Goal: Register for event/course

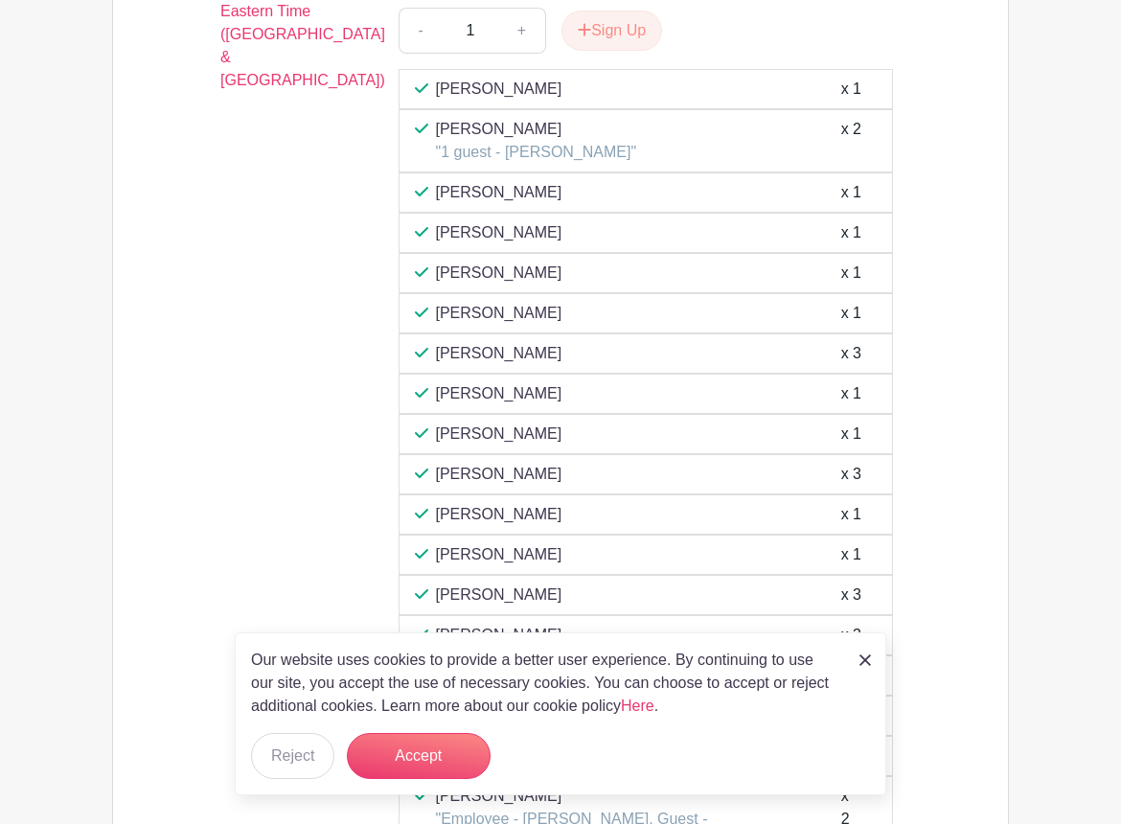
scroll to position [2908, 0]
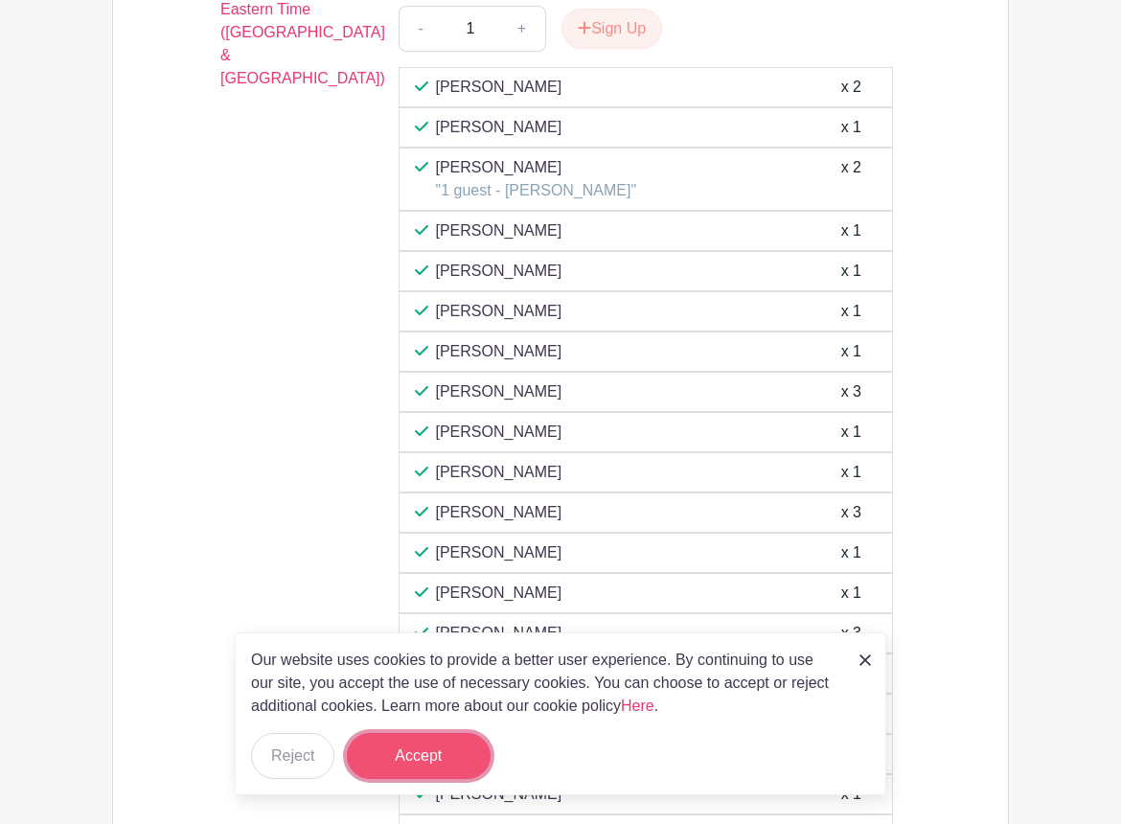
click at [445, 759] on button "Accept" at bounding box center [419, 756] width 144 height 46
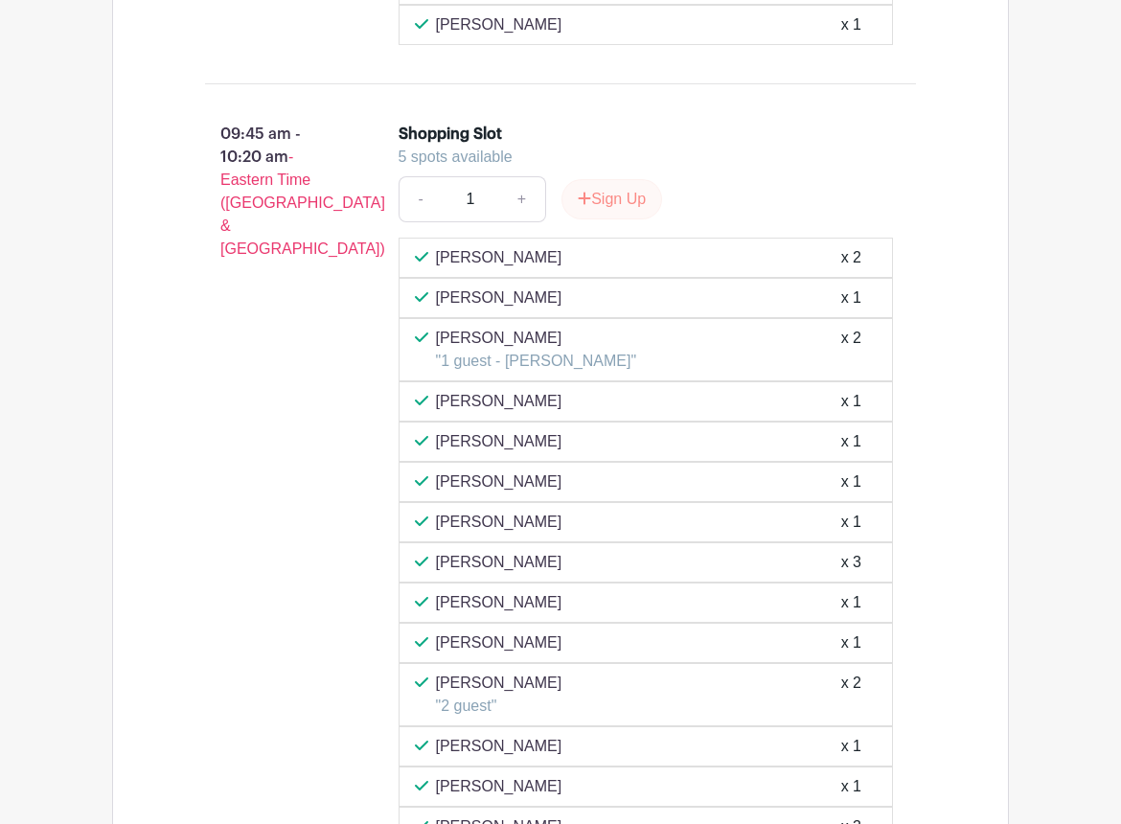
scroll to position [2673, 0]
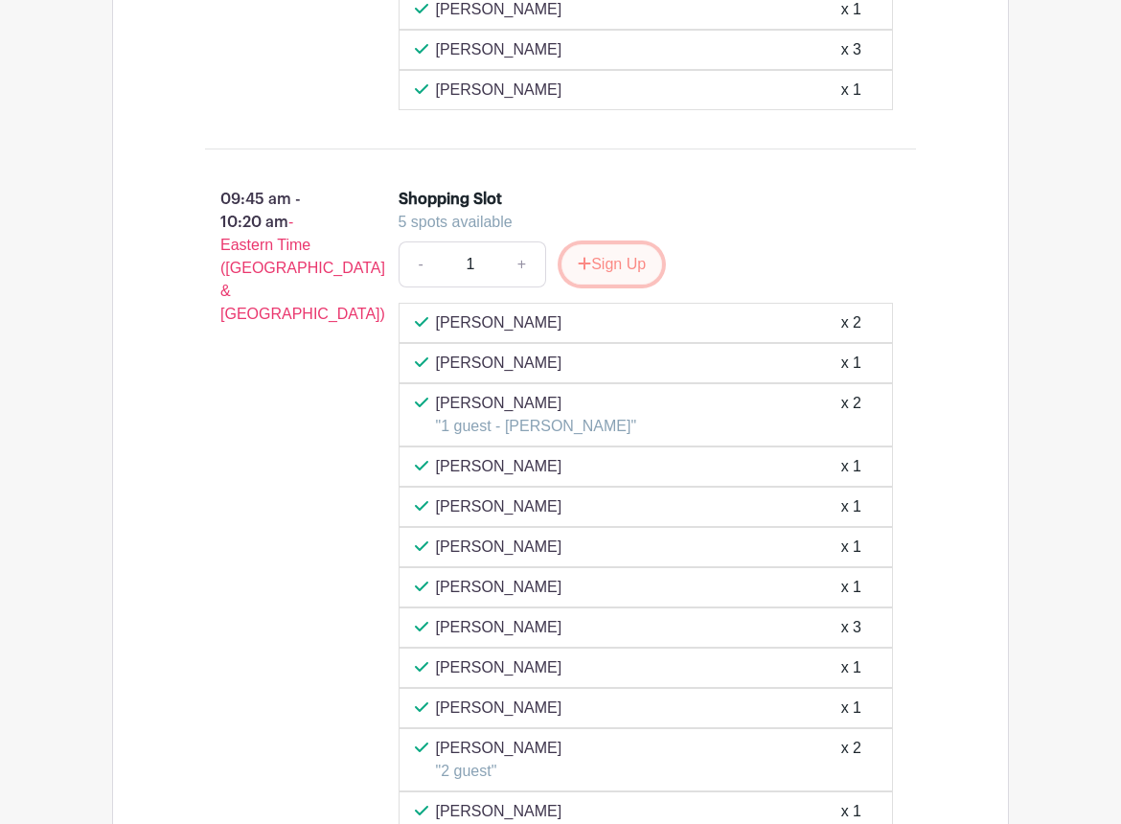
click at [611, 271] on button "Sign Up" at bounding box center [611, 264] width 101 height 40
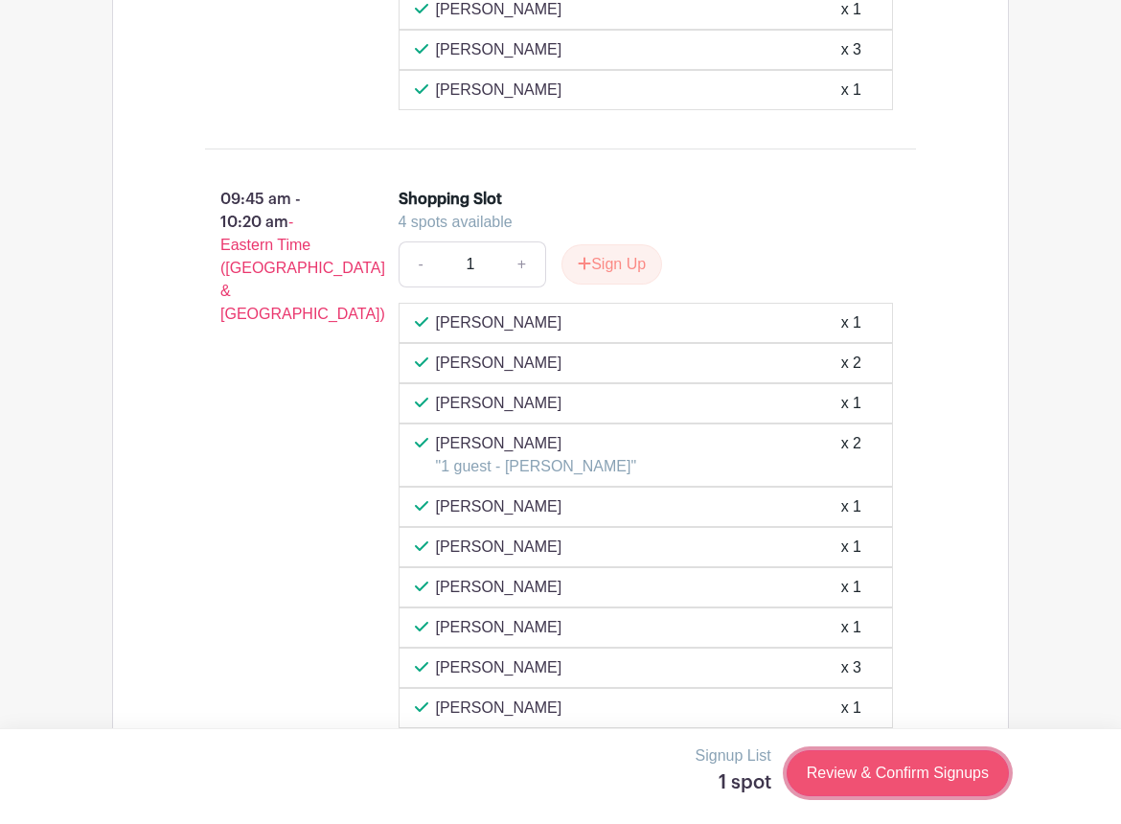
click at [890, 778] on link "Review & Confirm Signups" at bounding box center [897, 773] width 222 height 46
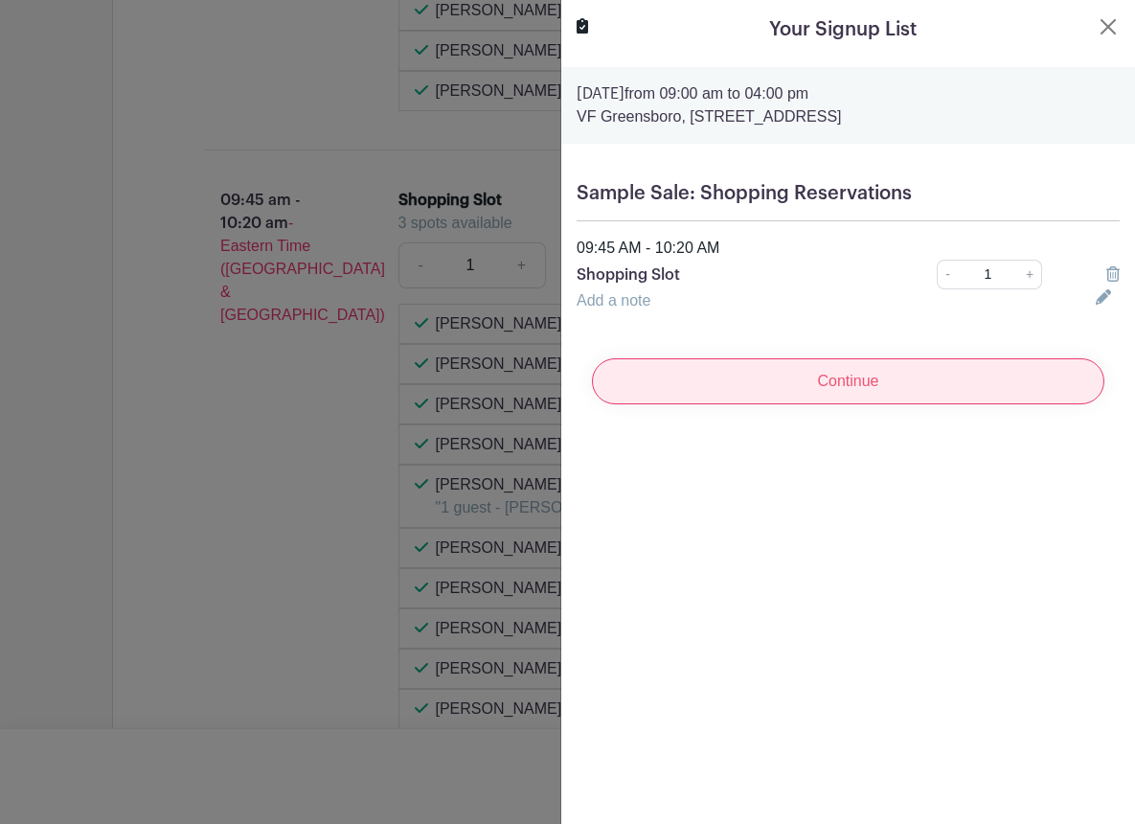
click at [856, 372] on input "Continue" at bounding box center [848, 381] width 513 height 46
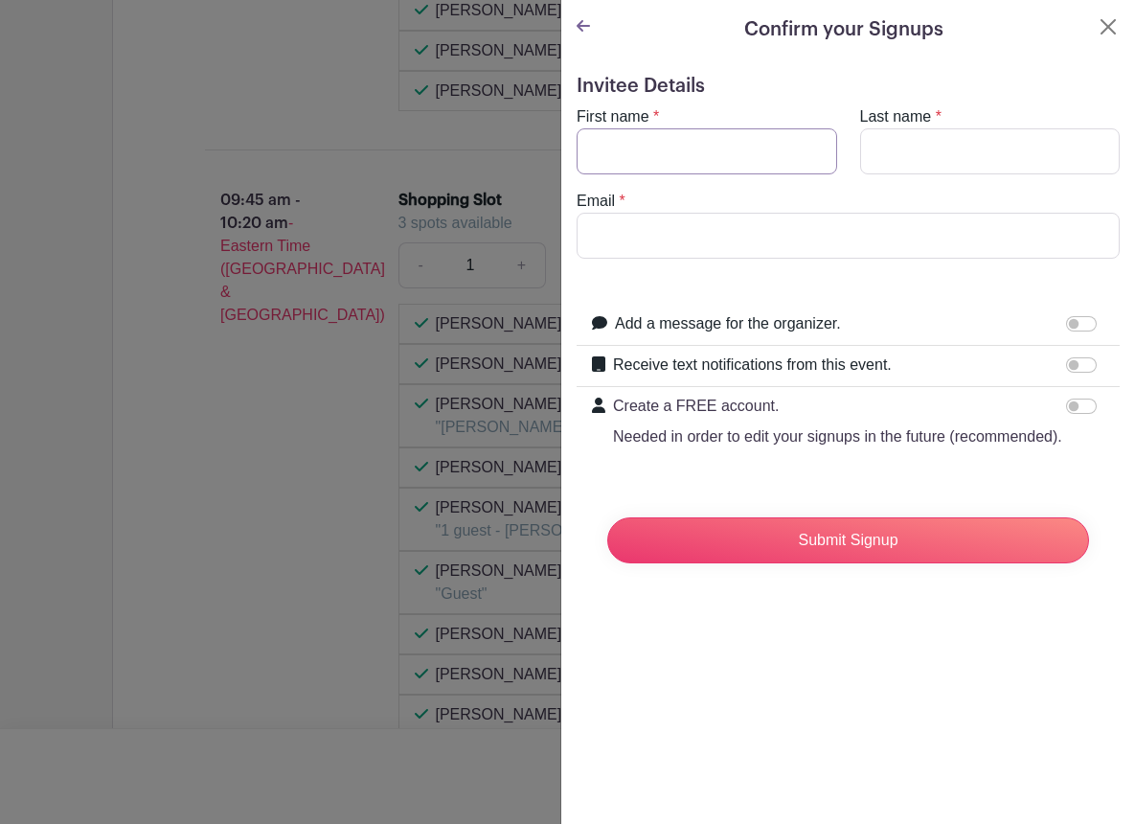
click at [699, 145] on input "First name" at bounding box center [707, 151] width 261 height 46
type input "[DEMOGRAPHIC_DATA]"
type input "[PERSON_NAME]"
type input "[EMAIL_ADDRESS][DOMAIN_NAME]"
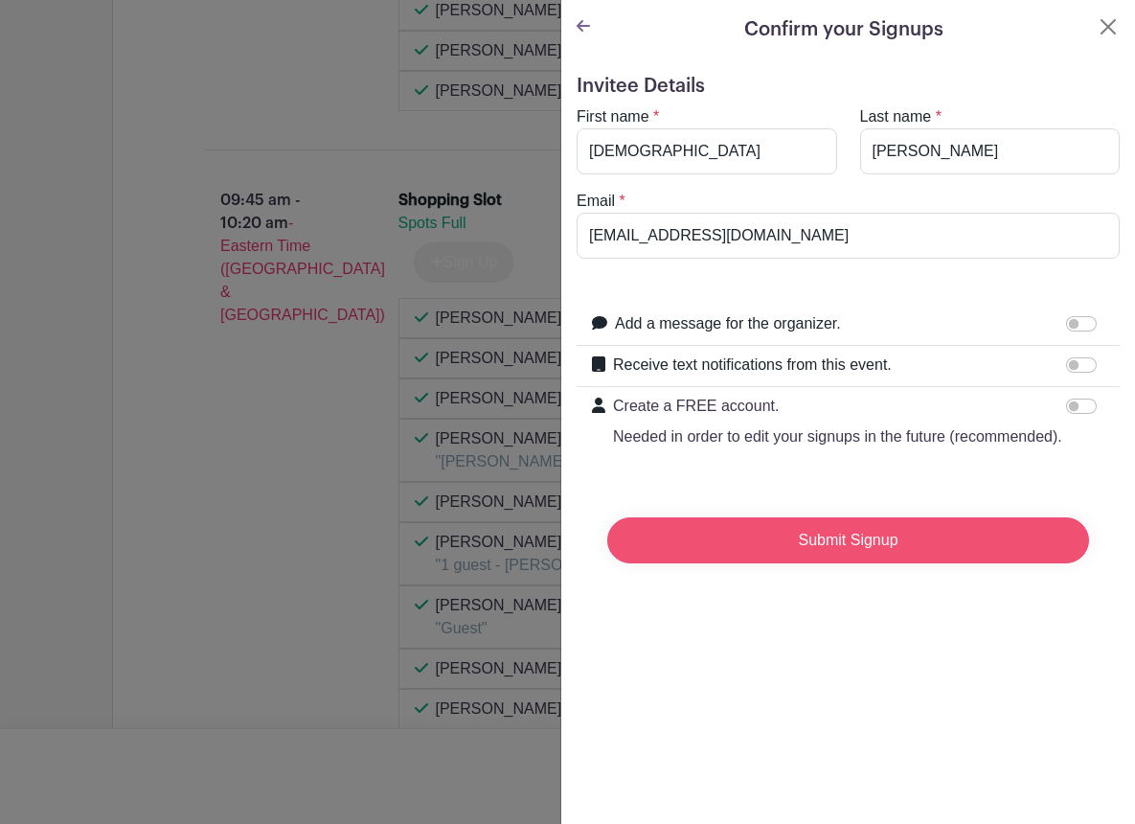
click at [939, 553] on input "Submit Signup" at bounding box center [848, 540] width 482 height 46
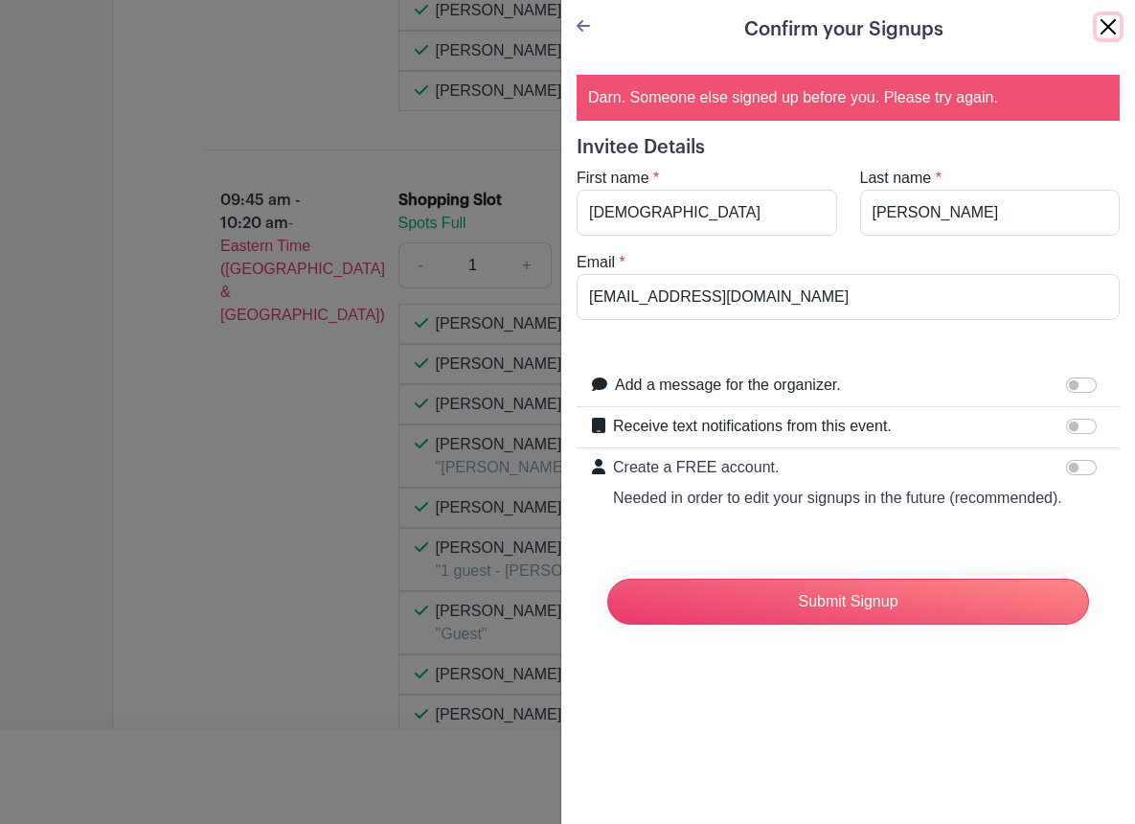
click at [1097, 31] on button "Close" at bounding box center [1108, 26] width 23 height 23
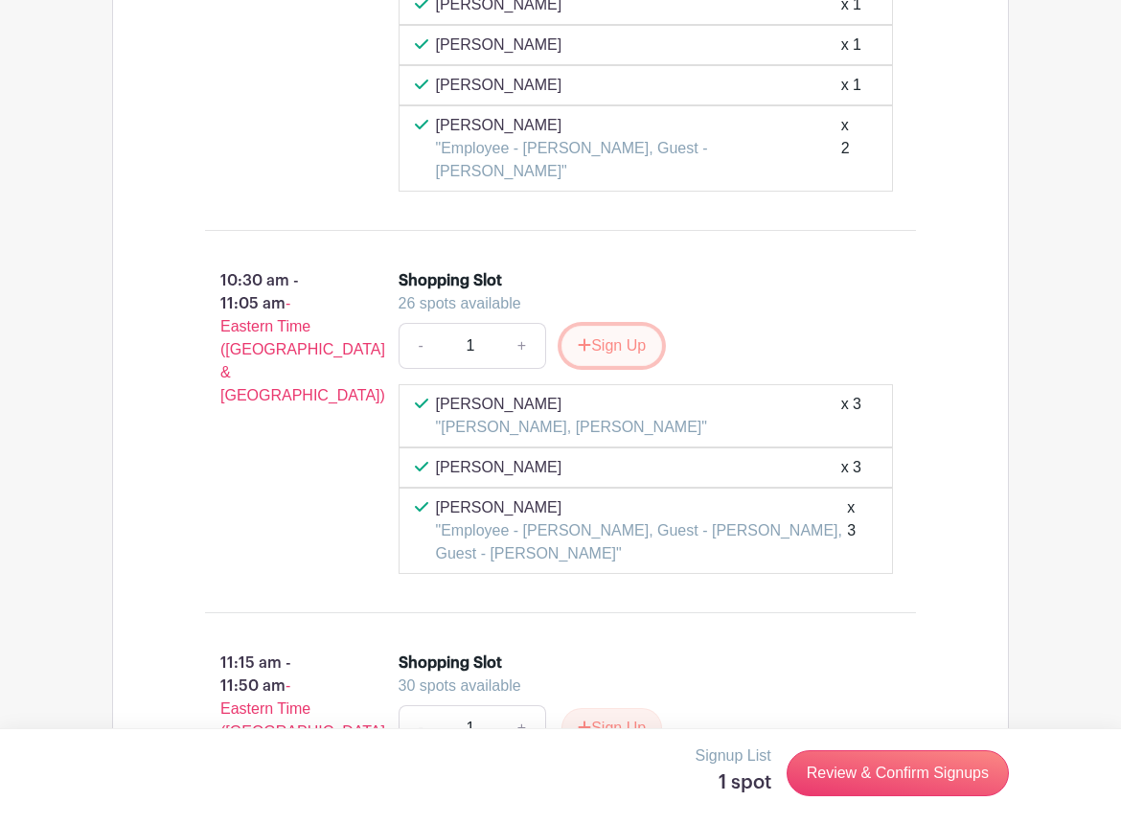
scroll to position [3847, 0]
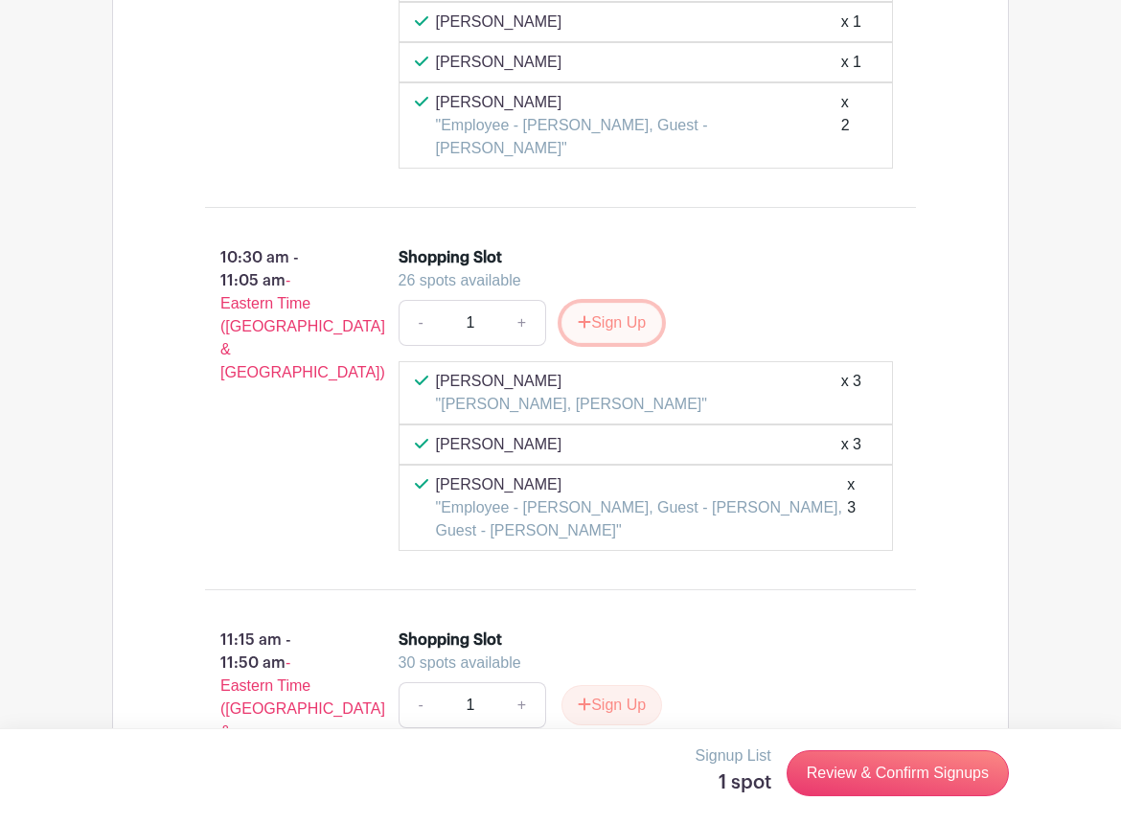
click at [613, 310] on button "Sign Up" at bounding box center [611, 323] width 101 height 40
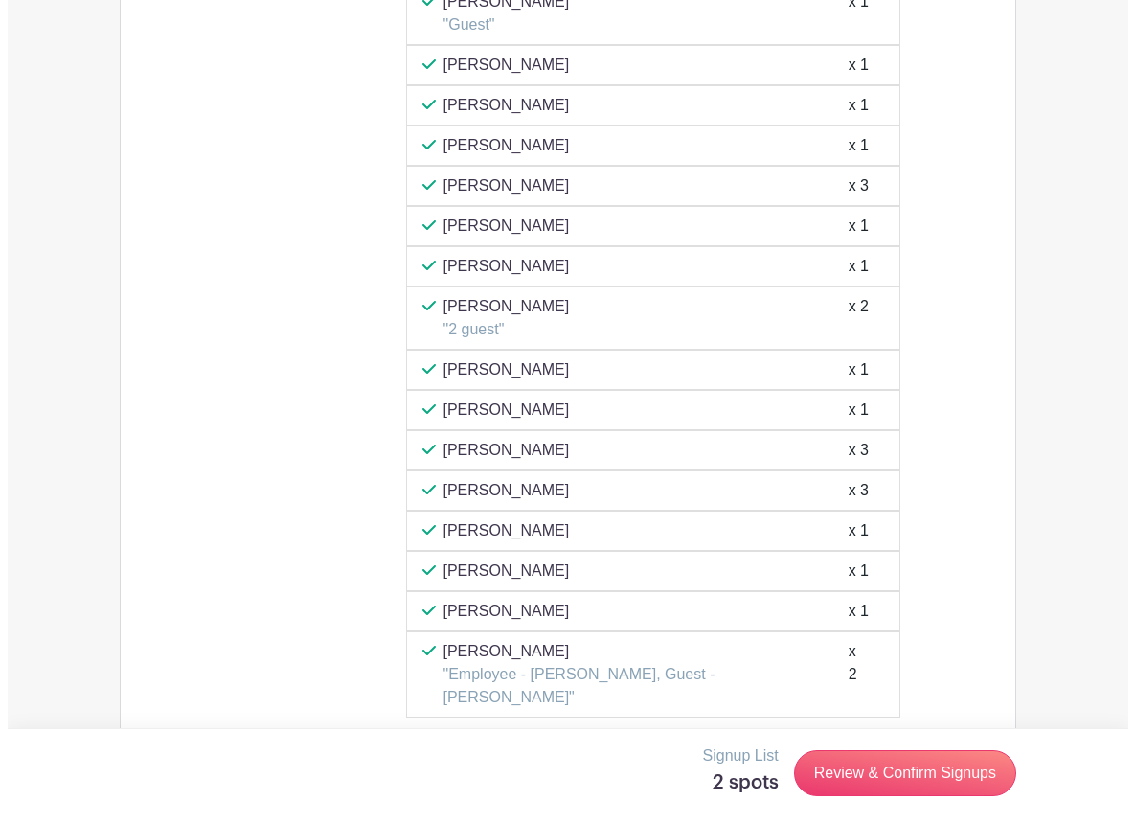
scroll to position [3744, 0]
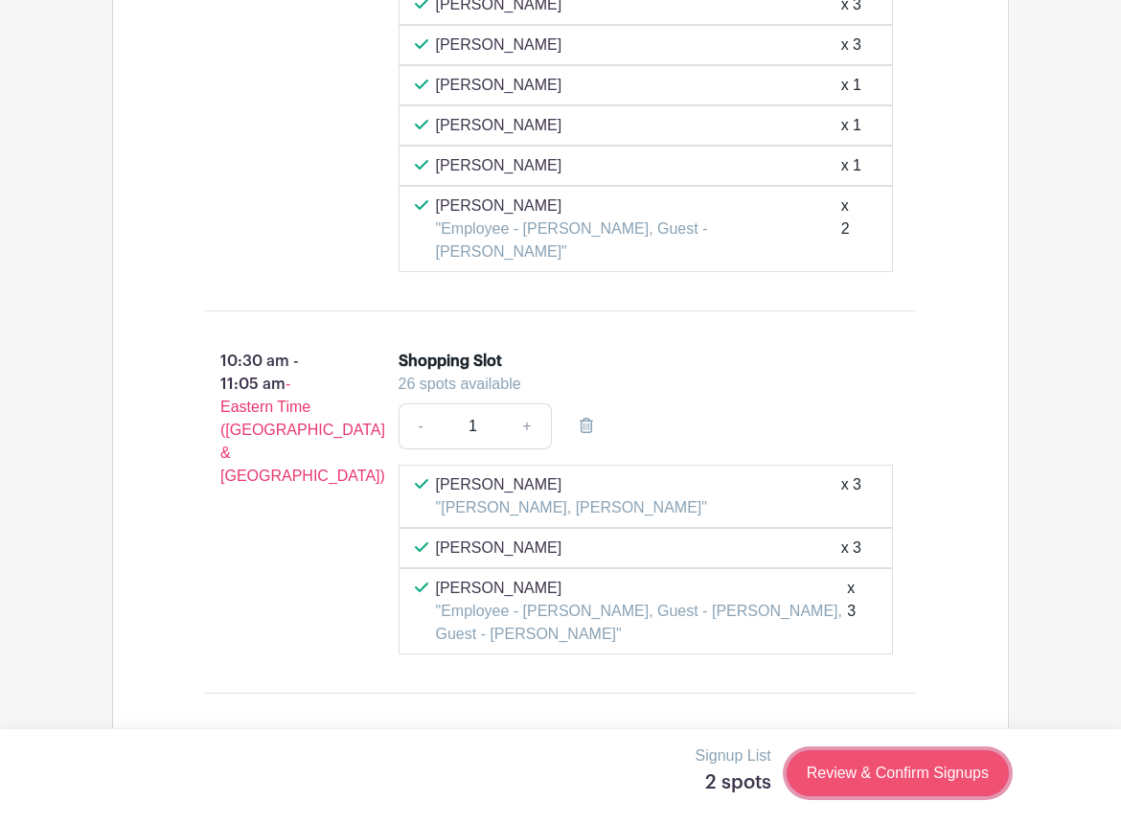
click at [877, 777] on link "Review & Confirm Signups" at bounding box center [897, 773] width 222 height 46
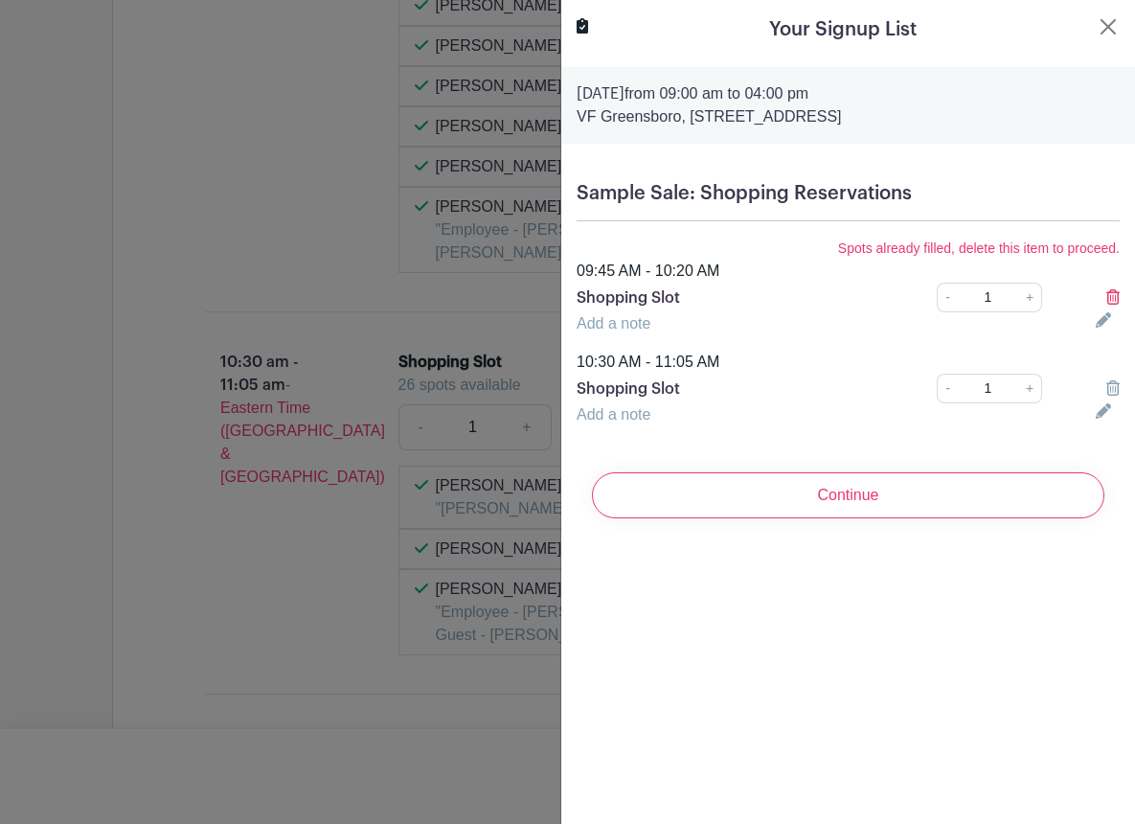
click at [1106, 292] on icon at bounding box center [1112, 296] width 13 height 15
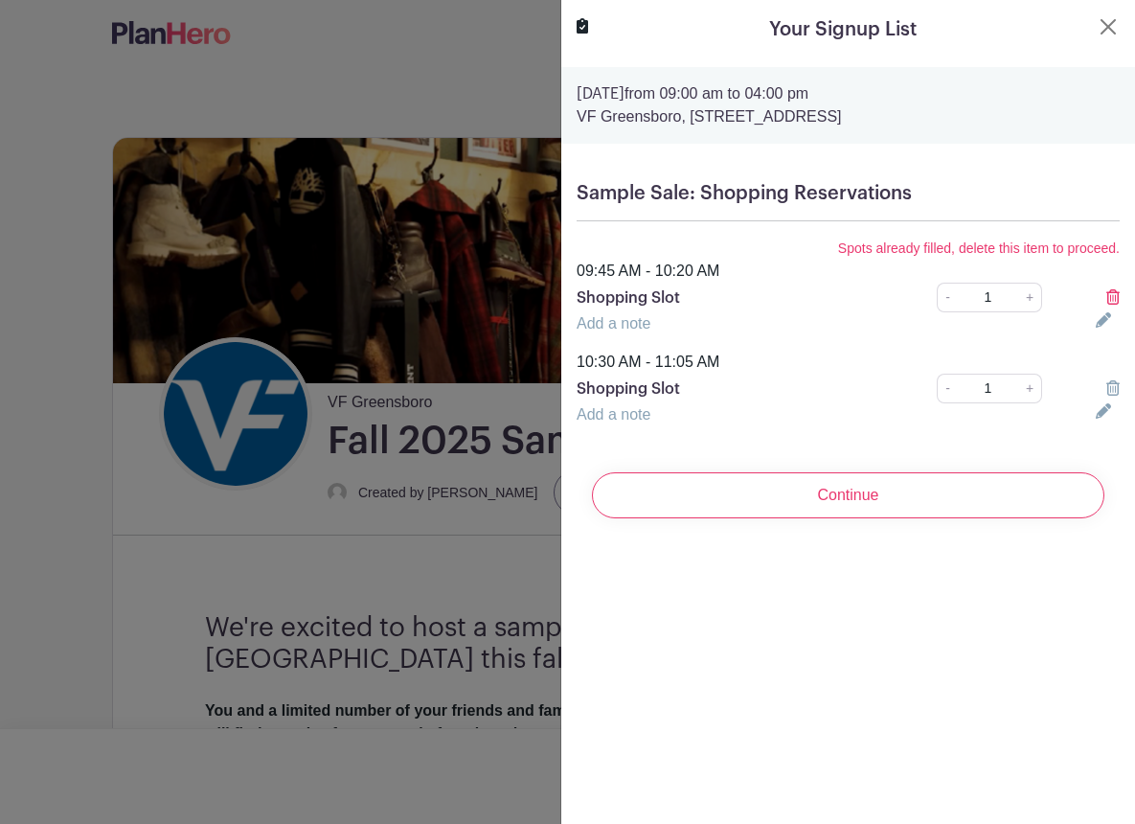
scroll to position [0, 0]
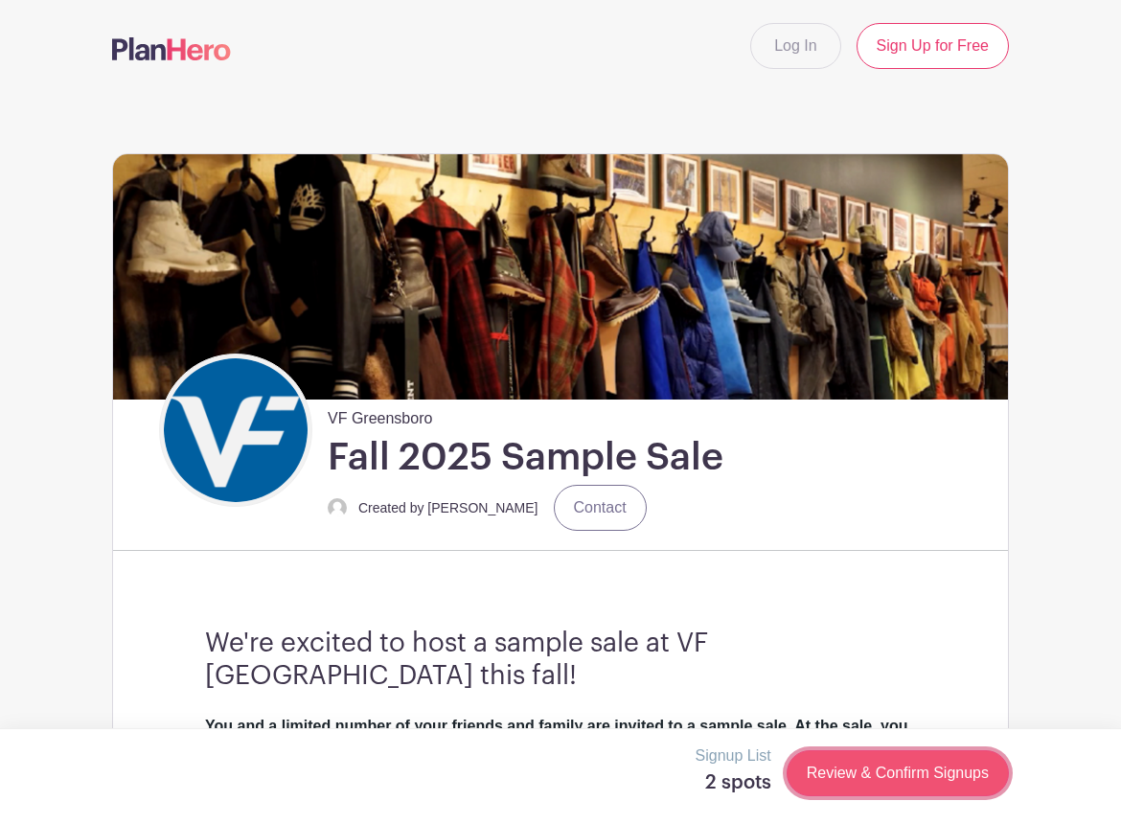
click at [921, 769] on link "Review & Confirm Signups" at bounding box center [897, 773] width 222 height 46
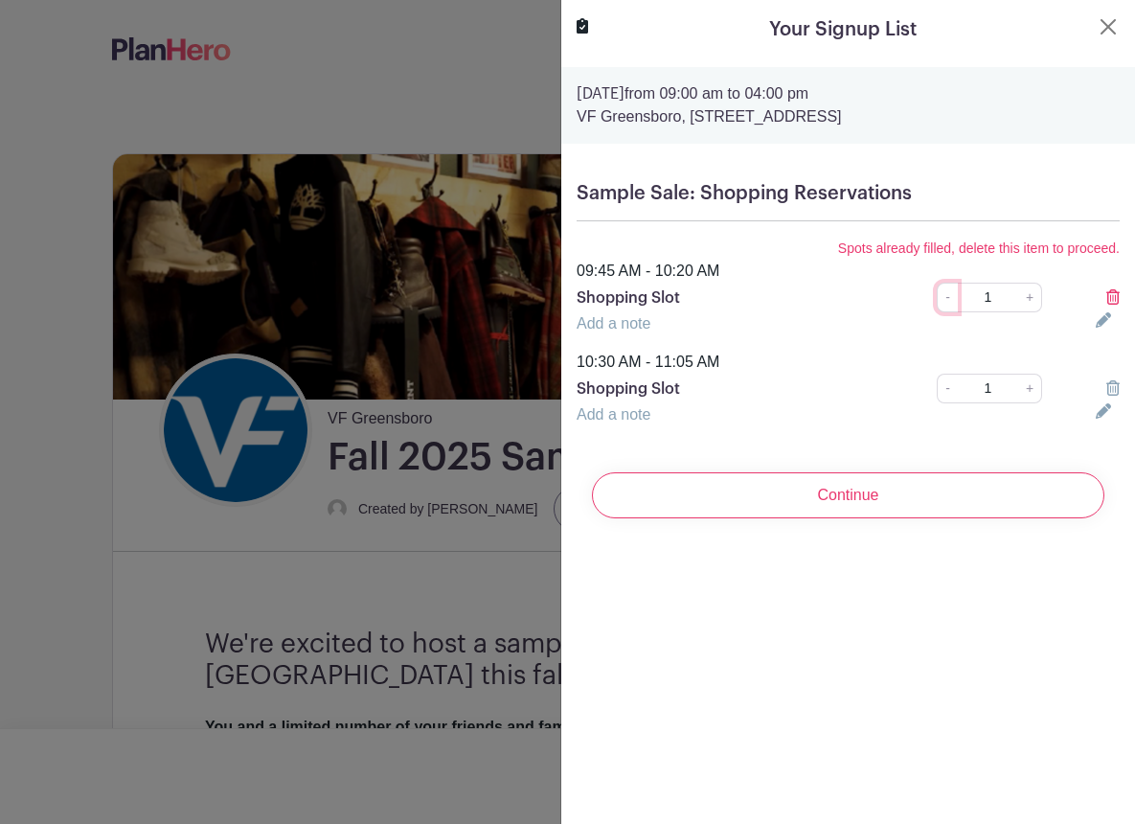
click at [943, 305] on link "-" at bounding box center [947, 298] width 21 height 30
click at [1106, 299] on icon at bounding box center [1112, 296] width 13 height 15
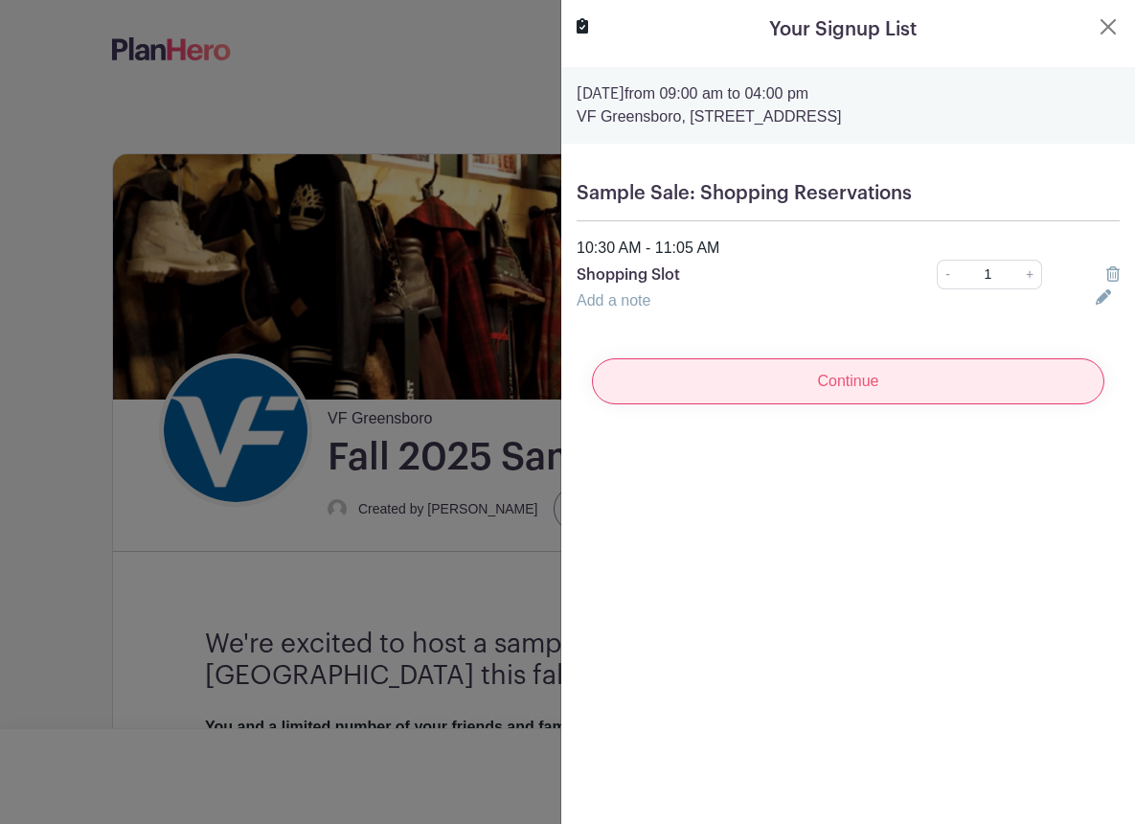
click at [983, 386] on input "Continue" at bounding box center [848, 381] width 513 height 46
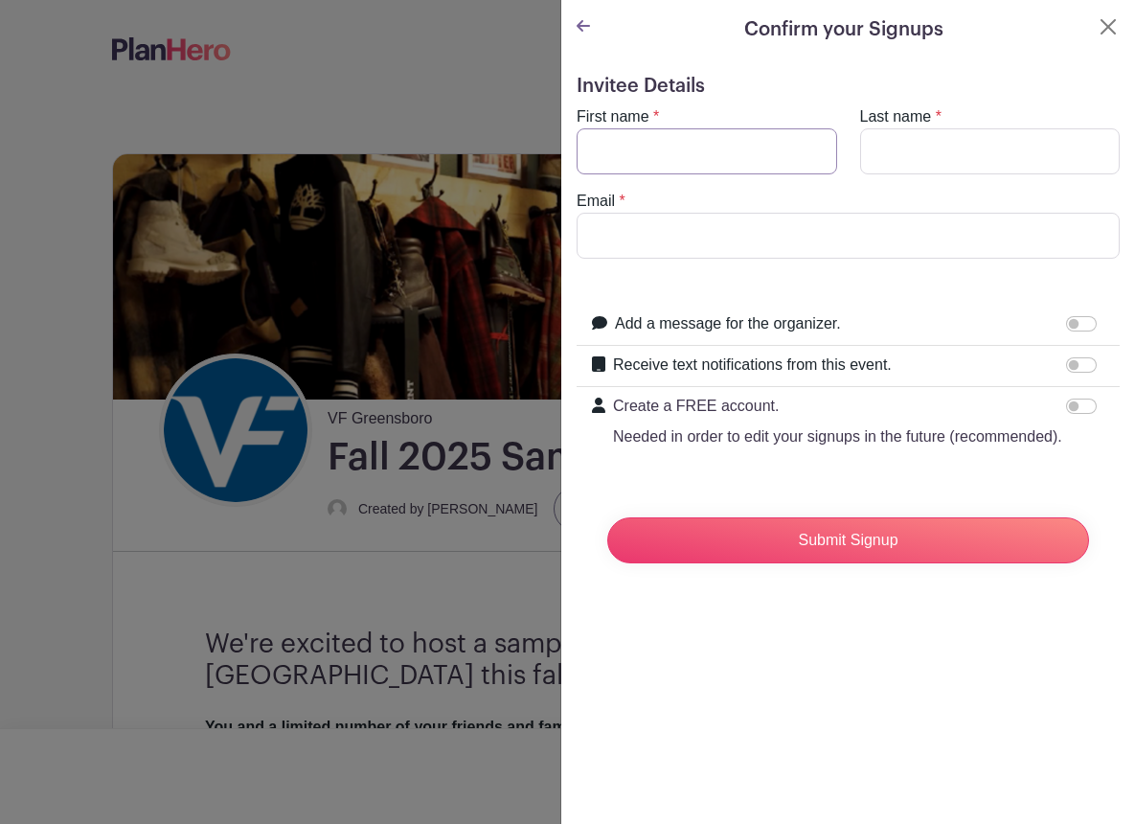
click at [688, 153] on input "First name" at bounding box center [707, 151] width 261 height 46
type input "[DEMOGRAPHIC_DATA]"
type input "[PERSON_NAME]"
type input "christian_pena@vfc.com"
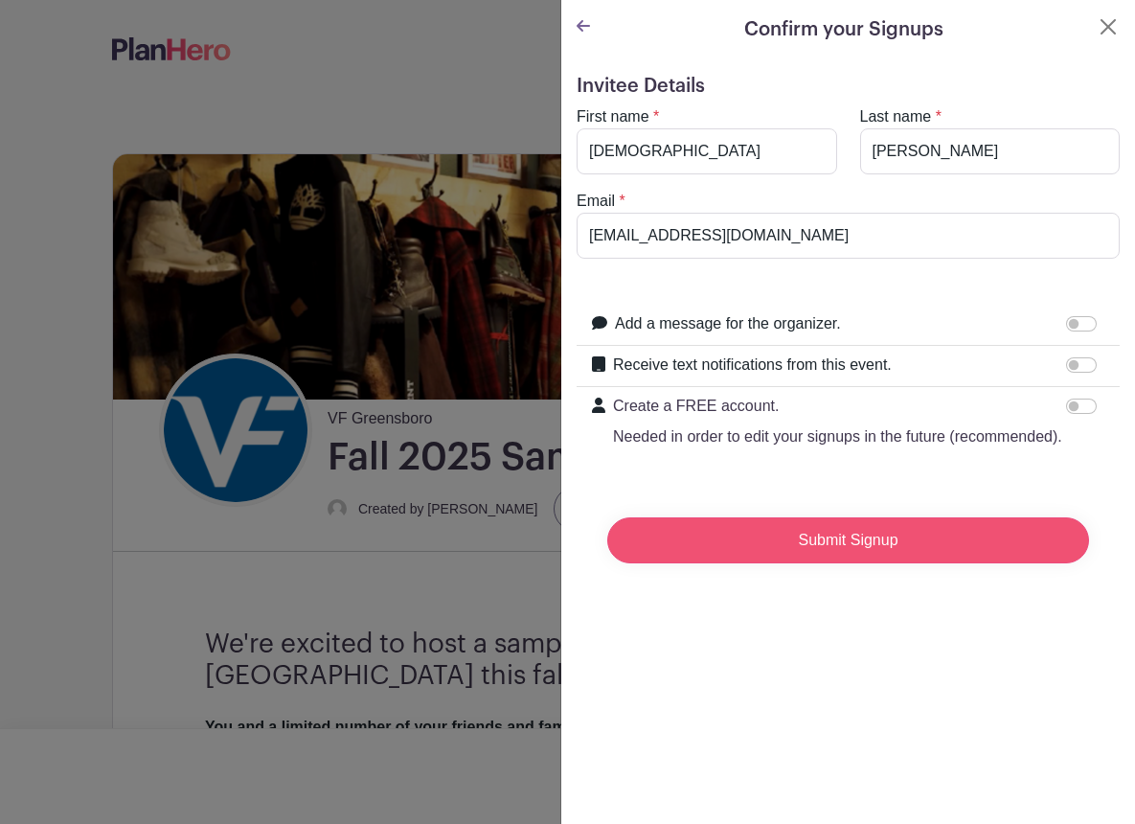
click at [714, 555] on input "Submit Signup" at bounding box center [848, 540] width 482 height 46
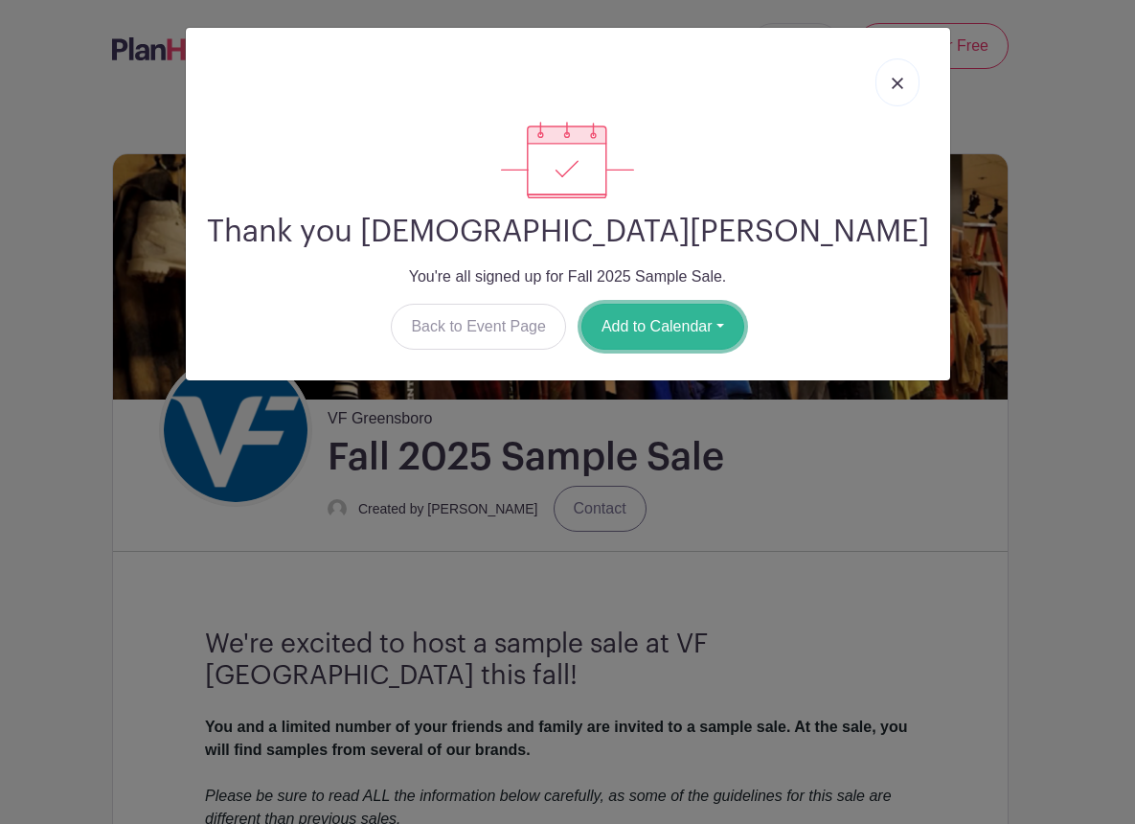
click at [648, 338] on button "Add to Calendar" at bounding box center [662, 327] width 163 height 46
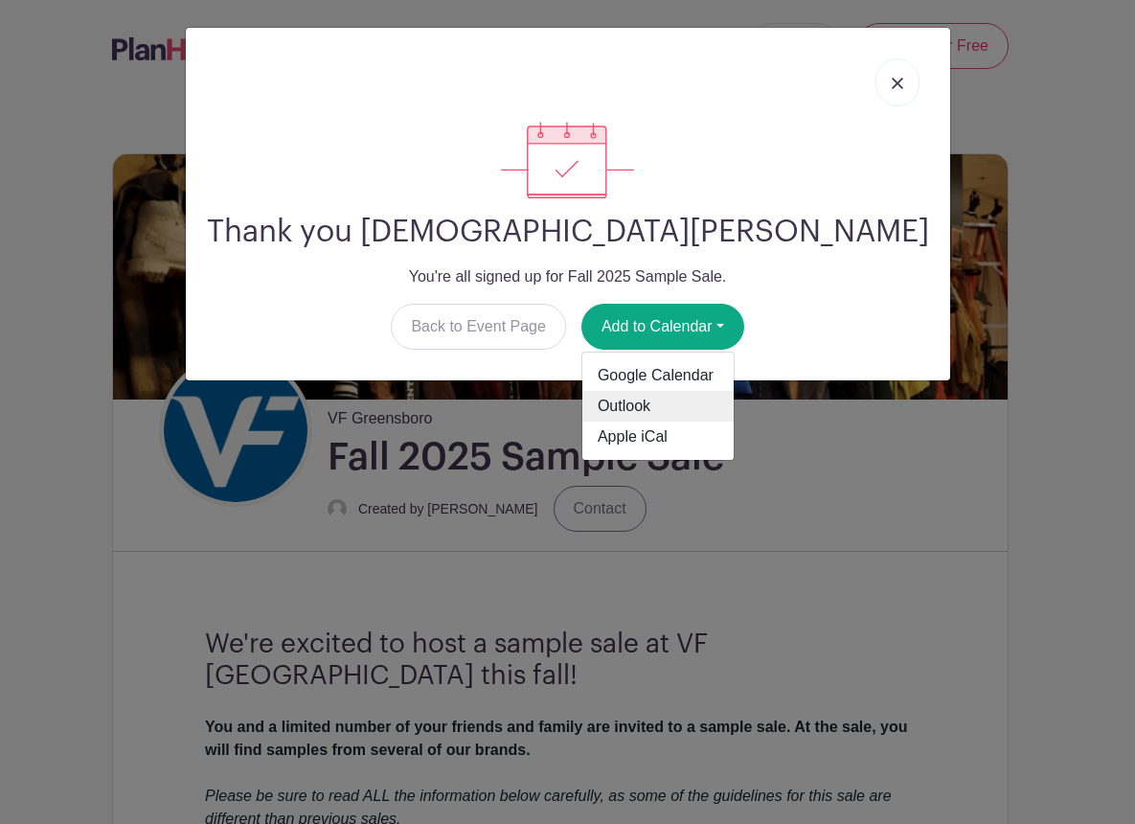
click at [640, 420] on link "Outlook" at bounding box center [657, 406] width 151 height 31
